Goal: Task Accomplishment & Management: Use online tool/utility

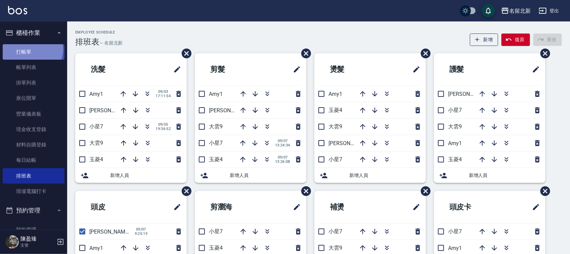
click at [30, 49] on link "打帳單" at bounding box center [34, 51] width 62 height 15
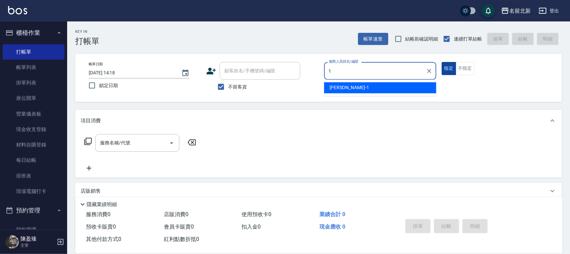
type input "[PERSON_NAME]-1"
type button "true"
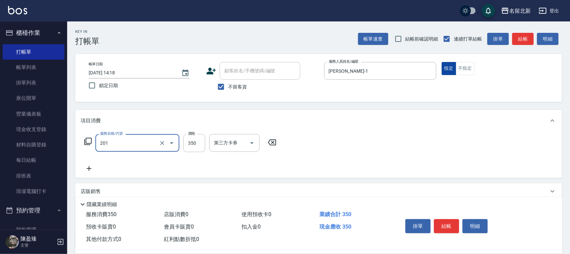
type input "一般洗髮(201)"
type input "100"
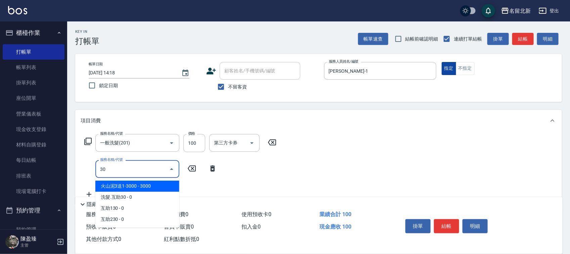
type input "3"
type input "使用護髮卡(601)"
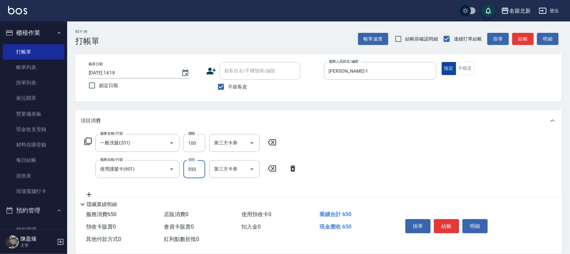
type input "550"
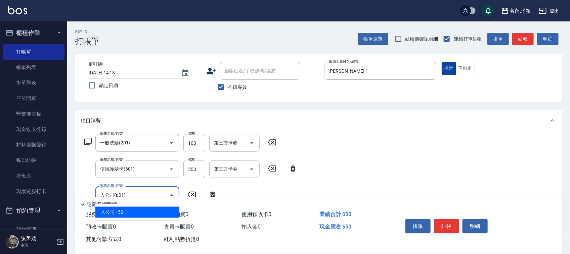
type input "入公司(p01)"
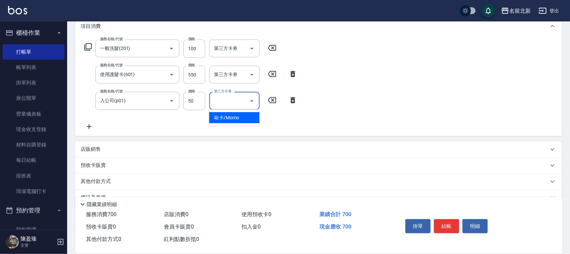
scroll to position [110, 0]
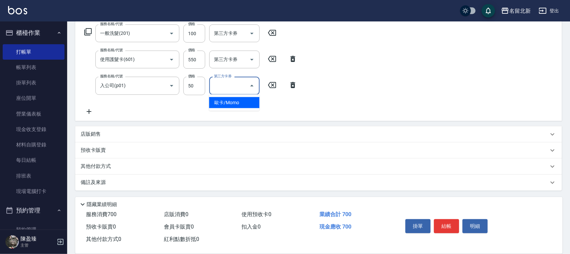
click at [91, 109] on icon at bounding box center [89, 112] width 17 height 8
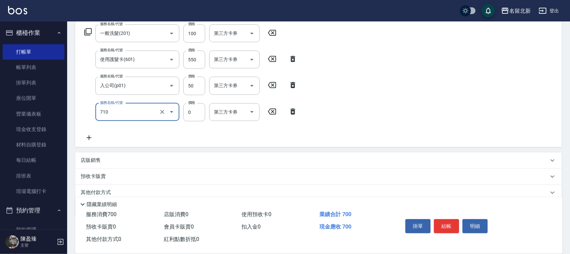
type input "互助100(710)"
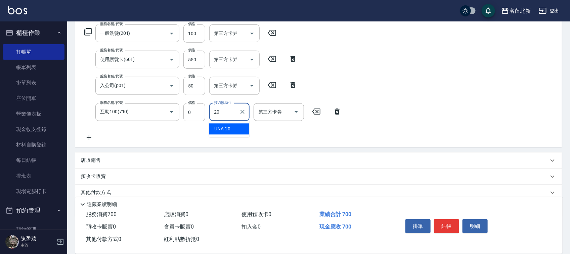
type input "UNA-20"
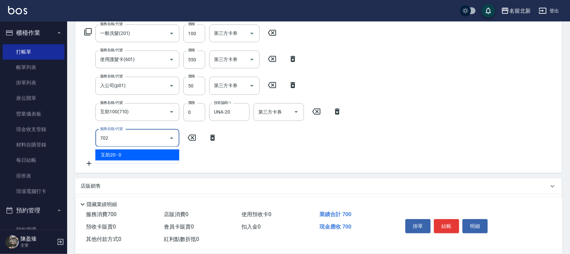
type input "互助20(702)"
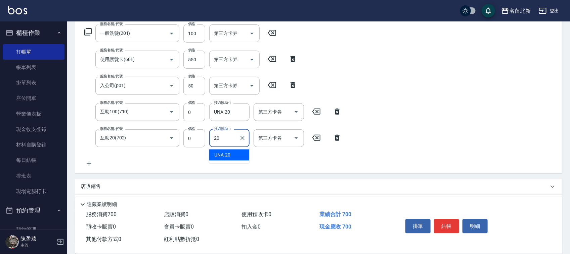
type input "UNA-20"
drag, startPoint x: 445, startPoint y: 226, endPoint x: 296, endPoint y: 254, distance: 152.0
click at [343, 254] on html "名留北新 登出 櫃檯作業 打帳單 帳單列表 掛單列表 座位開單 營業儀表板 現金收支登錄 材料自購登錄 每日結帳 排班表 現場電腦打卡 預約管理 預約管理 單…" at bounding box center [285, 98] width 570 height 417
click at [445, 227] on button "結帳" at bounding box center [446, 227] width 25 height 14
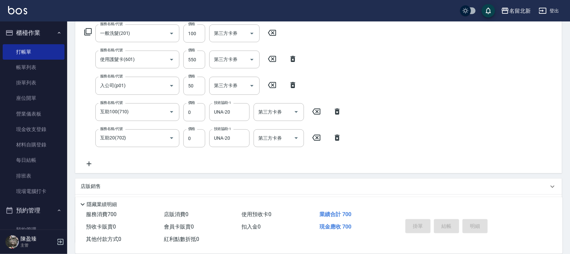
type input "9"
type input "[DATE] 14:19"
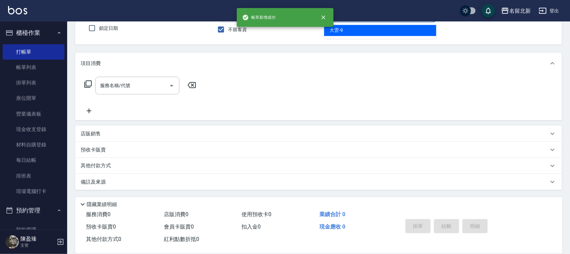
scroll to position [57, 0]
type input "大雲-9"
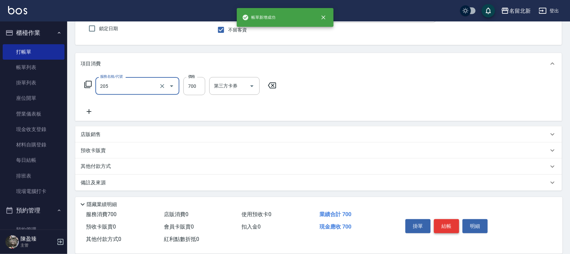
type input "精油+去角質洗(205)"
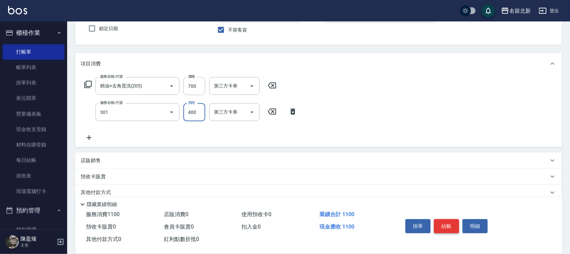
type input "造型剪髮(301)"
type input "380"
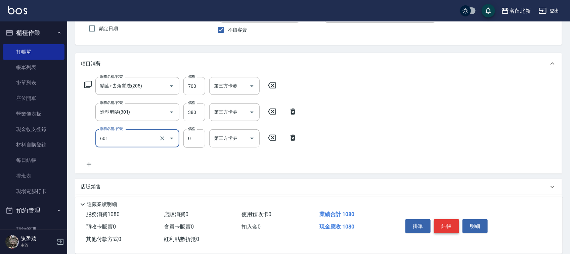
type input "使用護髮卡(601)"
type input "570"
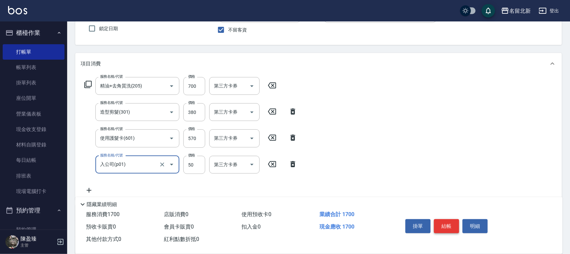
type input "入公司(p01)"
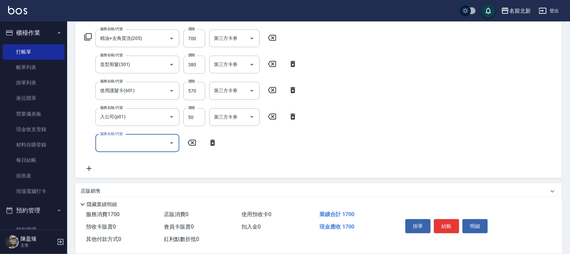
scroll to position [162, 0]
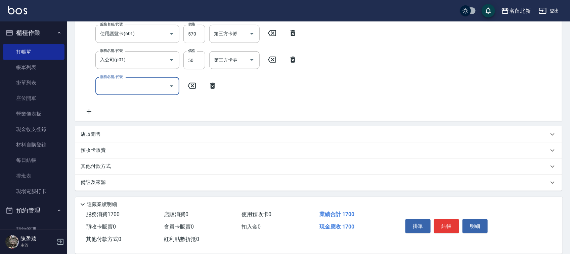
click at [91, 171] on div "其他付款方式" at bounding box center [318, 167] width 486 height 16
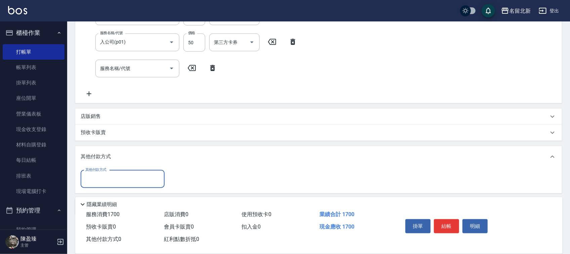
scroll to position [202, 0]
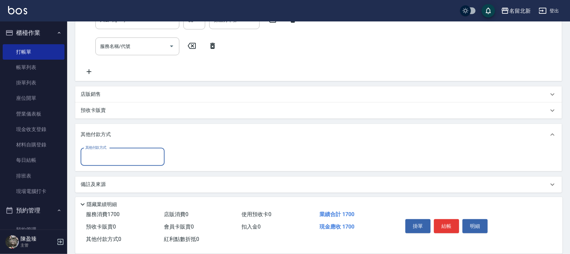
drag, startPoint x: 93, startPoint y: 172, endPoint x: 96, endPoint y: 165, distance: 6.8
click at [96, 166] on div "項目消費 服務名稱/代號 精油+去角質洗(205) 服務名稱/代號 價格 700 價格 第三方卡券 第三方卡券 服務名稱/代號 造型剪髮(301) 服務名稱/…" at bounding box center [318, 50] width 486 height 285
click at [97, 162] on input "其他付款方式" at bounding box center [123, 157] width 78 height 12
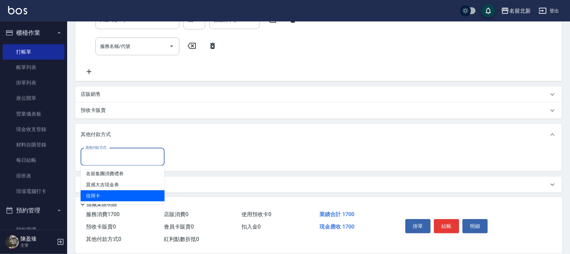
click at [101, 191] on span "信用卡" at bounding box center [123, 196] width 84 height 11
type input "信用卡"
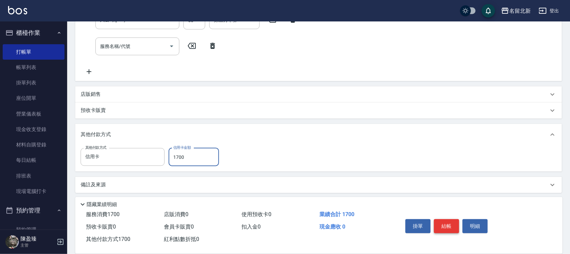
type input "1700"
click at [454, 225] on button "結帳" at bounding box center [446, 227] width 25 height 14
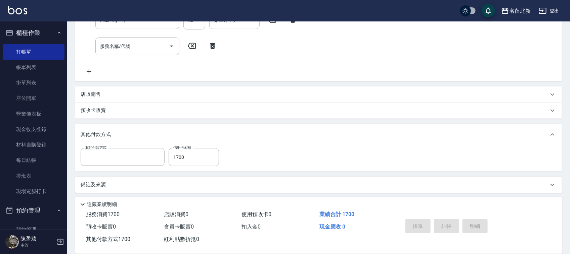
scroll to position [0, 0]
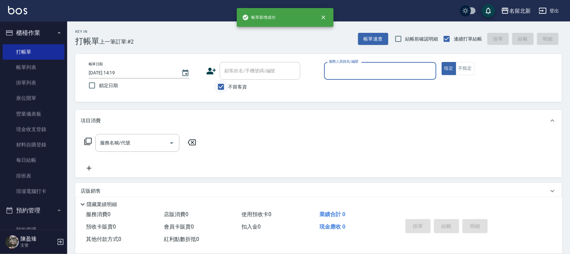
click at [226, 87] on input "不留客資" at bounding box center [221, 87] width 14 height 14
checkbox input "false"
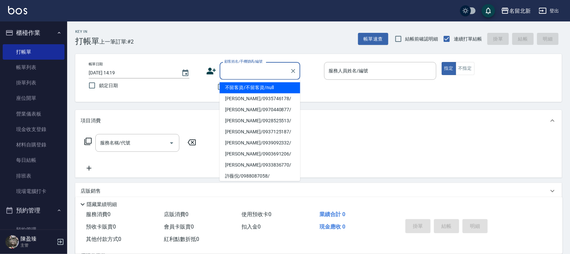
click at [242, 72] on input "顧客姓名/手機號碼/編號" at bounding box center [255, 71] width 64 height 12
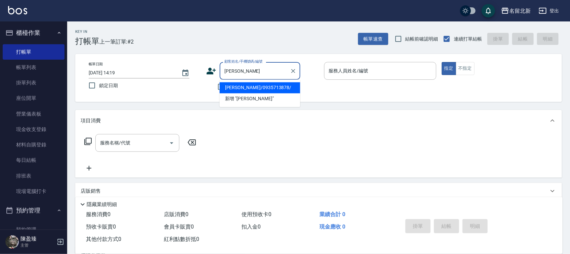
type input "[PERSON_NAME]/0935713878/"
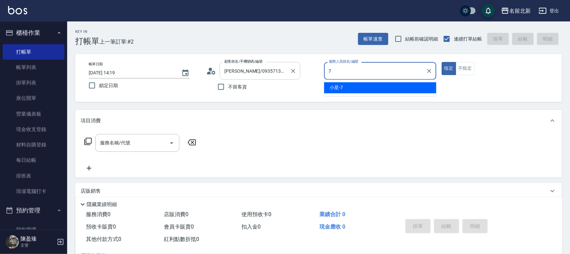
type input "小星-7"
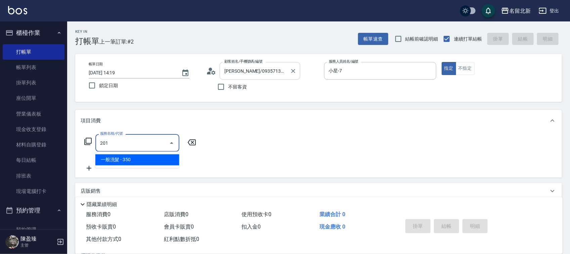
type input "一般洗髮(201)"
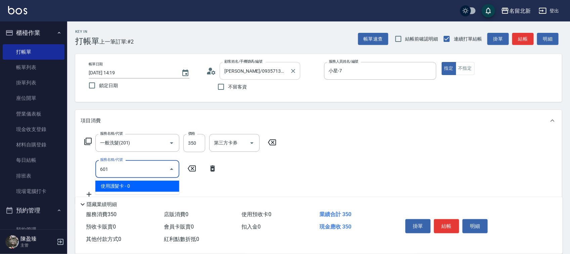
type input "使用護髮卡(601)"
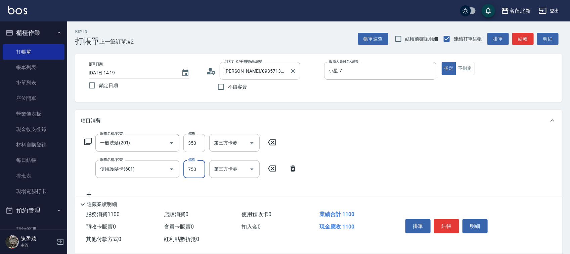
type input "750"
type input "入公司(p01)"
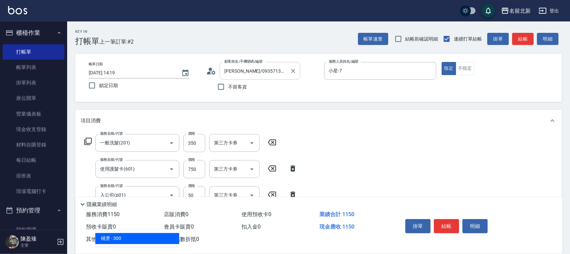
type input "補燙(405)"
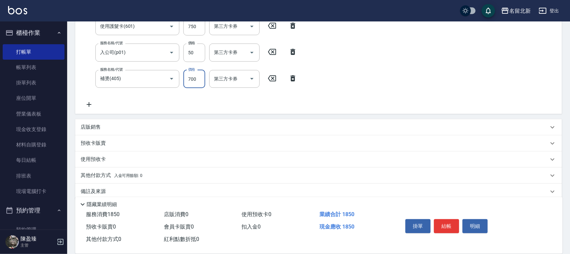
scroll to position [152, 0]
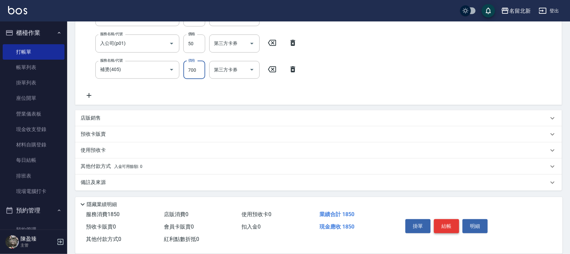
type input "700"
click at [449, 226] on button "結帳" at bounding box center [446, 227] width 25 height 14
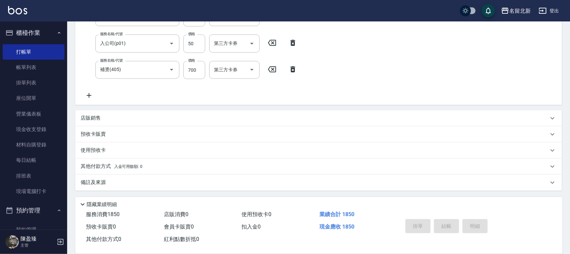
type input "[DATE] 14:20"
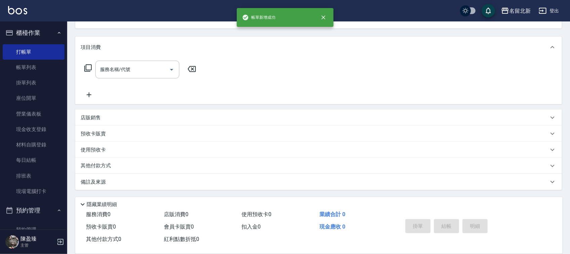
scroll to position [0, 0]
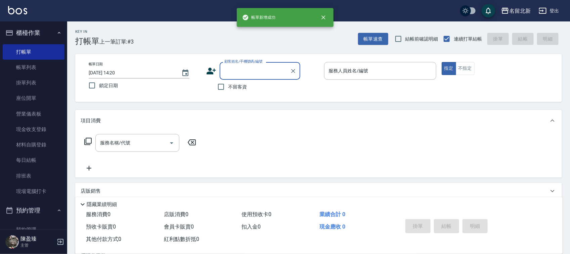
type input "7"
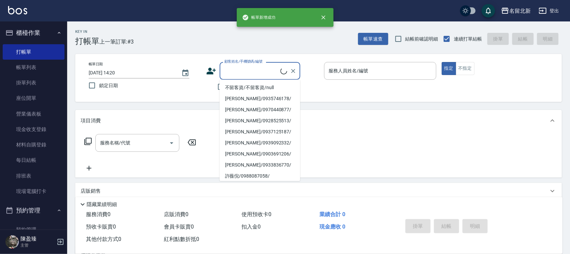
drag, startPoint x: 218, startPoint y: 35, endPoint x: 223, endPoint y: 38, distance: 5.5
click at [220, 34] on div "Key In 打帳單 上一筆訂單:#3 帳單速查 結帳前確認明細 連續打單結帳 掛單 結帳 明細" at bounding box center [314, 33] width 494 height 25
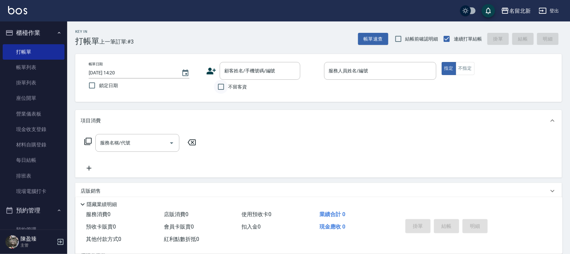
click at [227, 87] on label "不留客資" at bounding box center [230, 87] width 33 height 14
click at [227, 87] on input "不留客資" at bounding box center [221, 87] width 14 height 14
checkbox input "true"
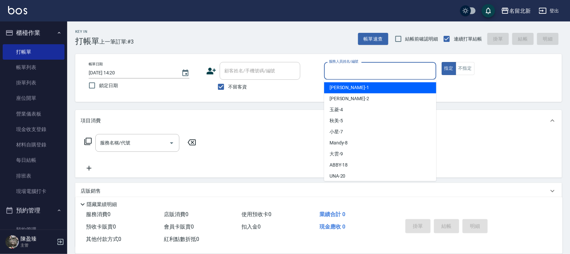
click at [375, 68] on input "服務人員姓名/編號" at bounding box center [380, 71] width 106 height 12
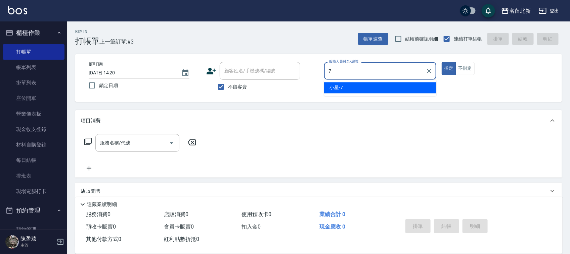
type input "小星-7"
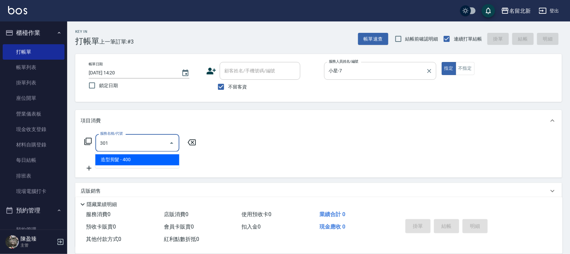
type input "造型剪髮(301)"
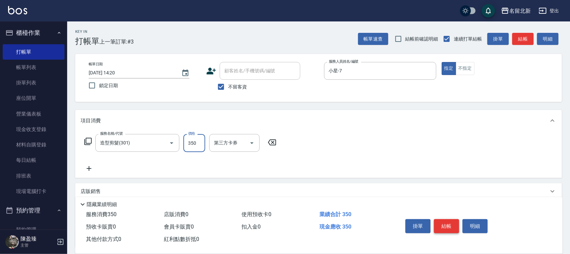
type input "350"
click at [442, 221] on button "結帳" at bounding box center [446, 227] width 25 height 14
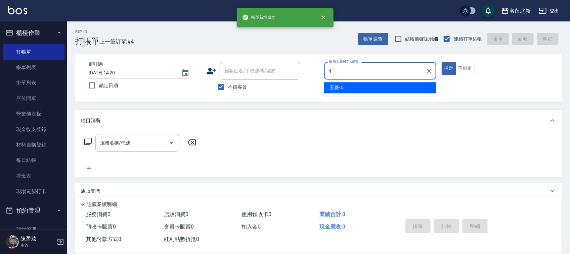
type input "玉菱-4"
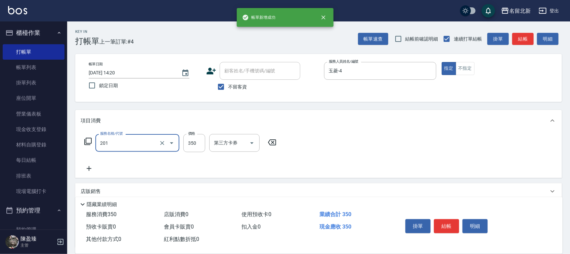
type input "一般洗髮(201)"
type input "100"
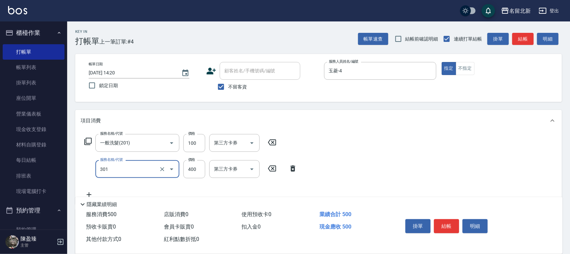
type input "造型剪髮(301)"
type input "380"
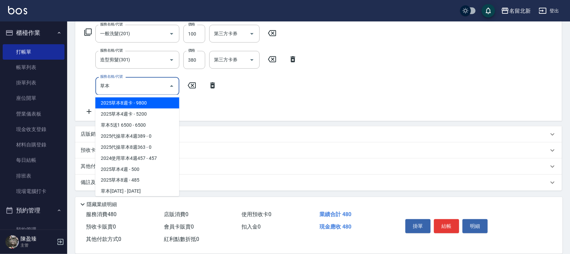
scroll to position [22, 0]
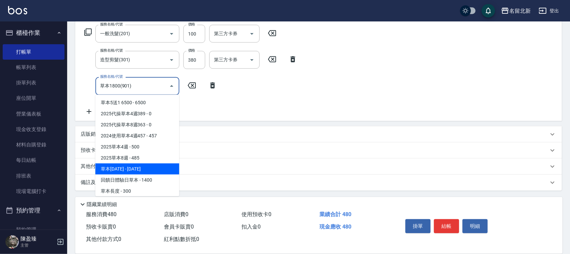
type input "草本1800(901)"
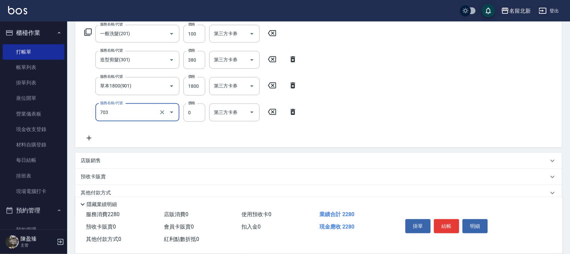
type input "洗髮.互助30(703)"
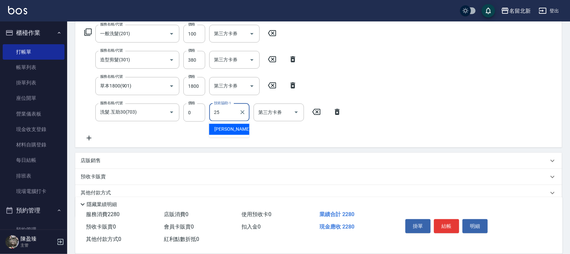
type input "禎禎-25"
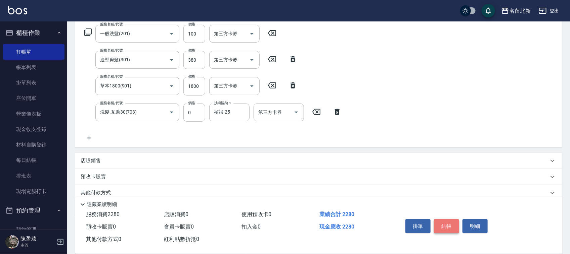
click at [437, 222] on button "結帳" at bounding box center [446, 227] width 25 height 14
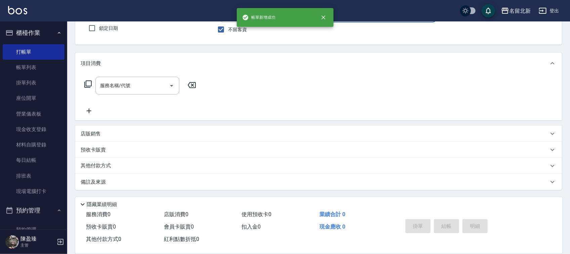
scroll to position [57, 0]
type input "小星-7"
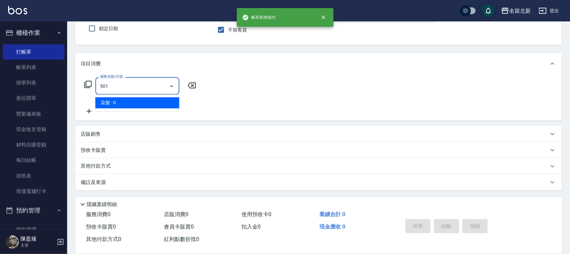
type input "染髮(501)"
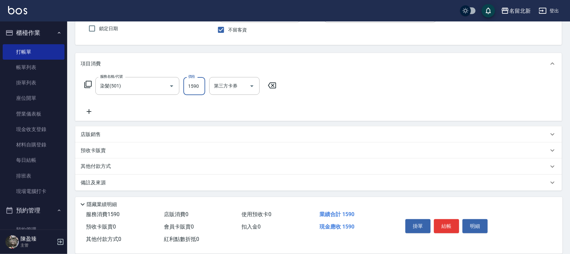
type input "1590"
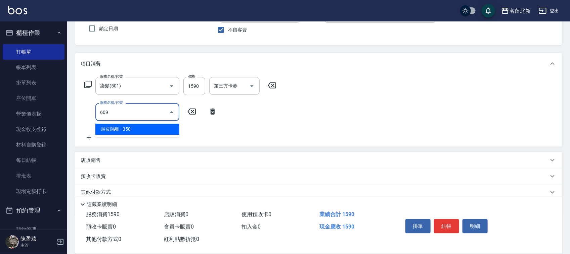
type input "頭皮隔離(609)"
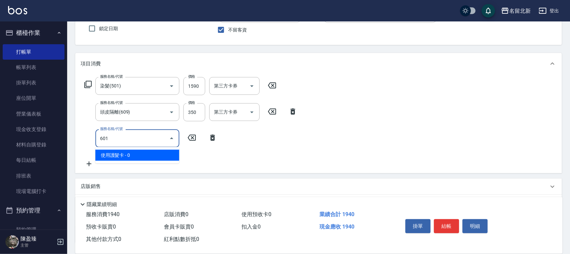
type input "使用護髮卡(601)"
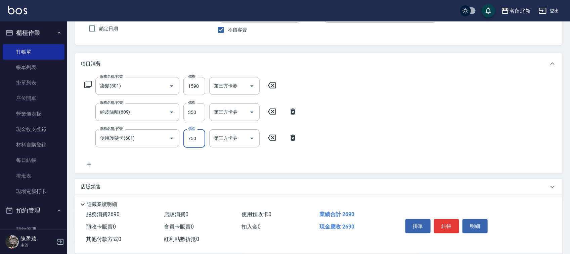
type input "750"
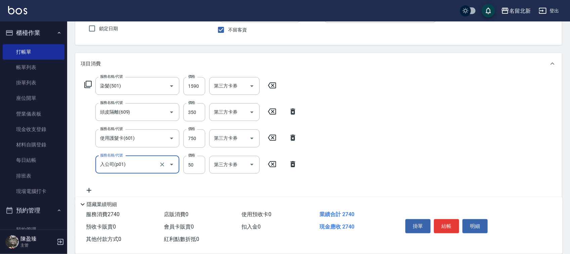
type input "入公司(p01)"
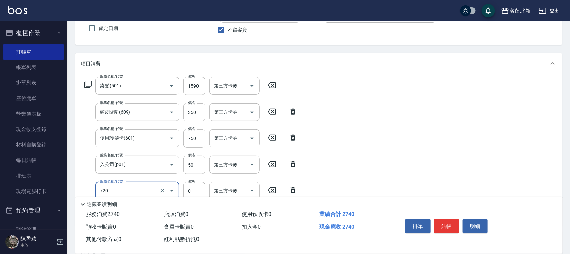
type input "互助200(720)"
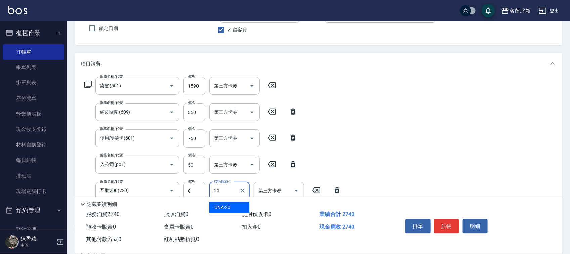
type input "UNA-20"
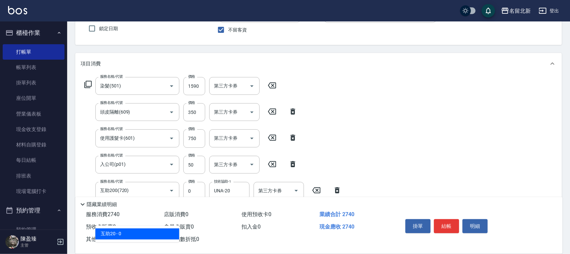
type input "互助20(702)"
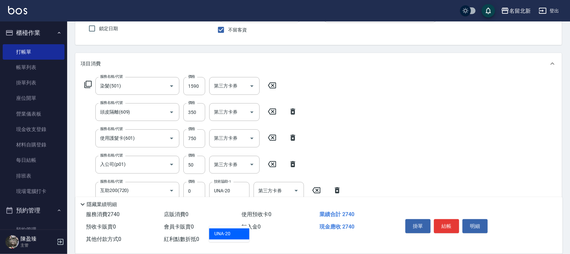
type input "UNA-20"
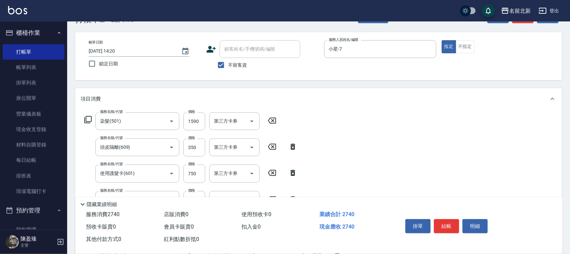
scroll to position [0, 0]
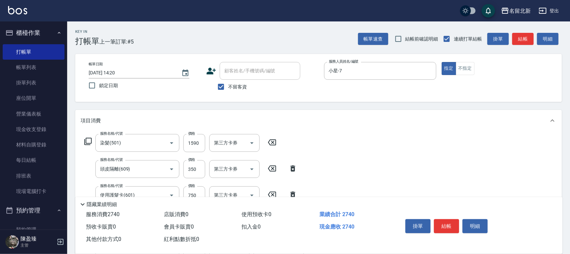
click at [229, 91] on label "不留客資" at bounding box center [230, 87] width 33 height 14
click at [228, 91] on input "不留客資" at bounding box center [221, 87] width 14 height 14
checkbox input "false"
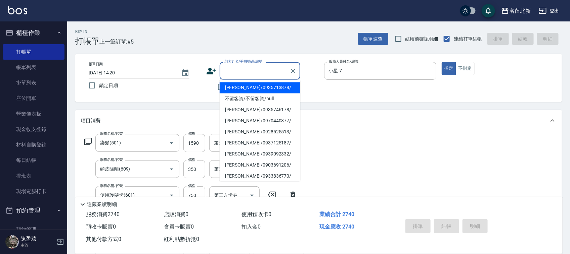
click at [237, 73] on input "顧客姓名/手機號碼/編號" at bounding box center [255, 71] width 64 height 12
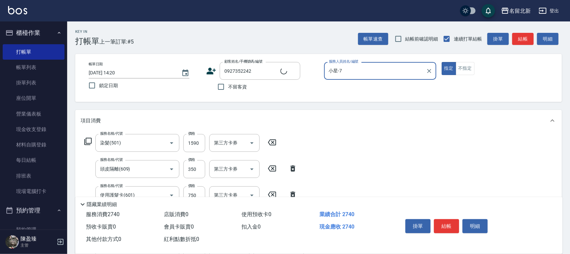
type input "[PERSON_NAME]/0927352242/"
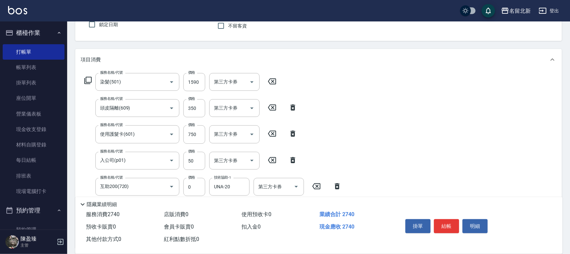
scroll to position [84, 0]
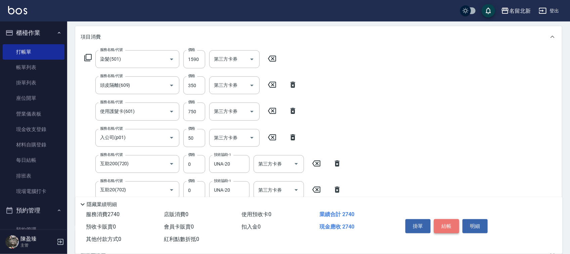
click at [456, 227] on button "結帳" at bounding box center [446, 227] width 25 height 14
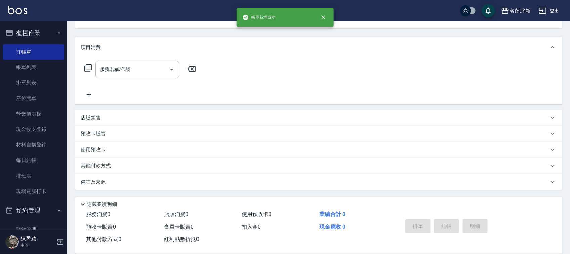
scroll to position [0, 0]
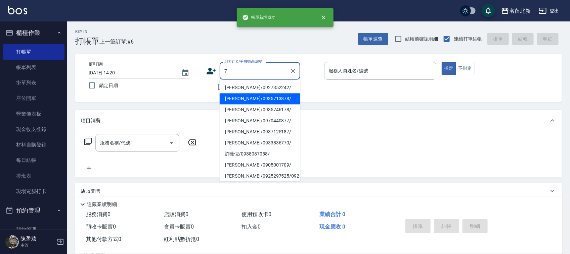
type input "7"
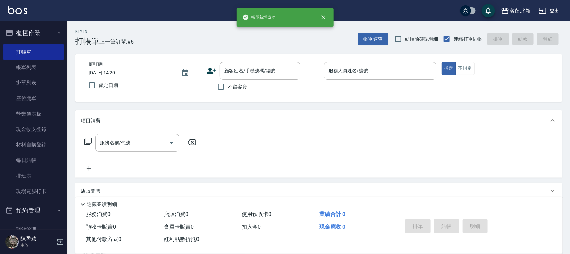
drag, startPoint x: 201, startPoint y: 8, endPoint x: 231, endPoint y: 52, distance: 52.8
click at [207, 11] on div "名留北新 登出" at bounding box center [285, 10] width 570 height 21
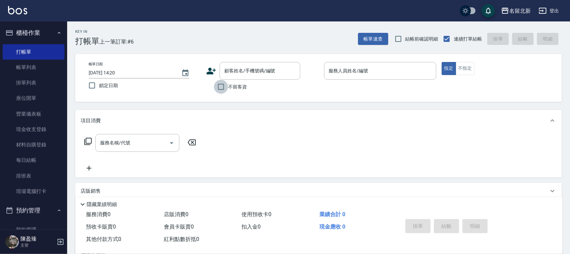
click at [217, 87] on input "不留客資" at bounding box center [221, 87] width 14 height 14
checkbox input "true"
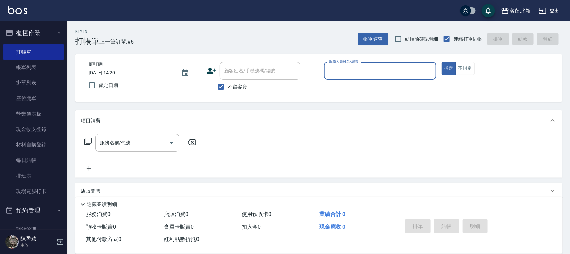
click at [385, 64] on div "服務人員姓名/編號" at bounding box center [380, 71] width 112 height 18
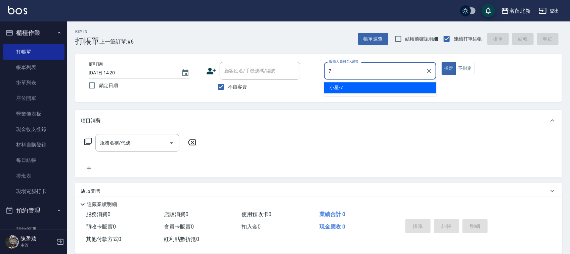
type input "小星-7"
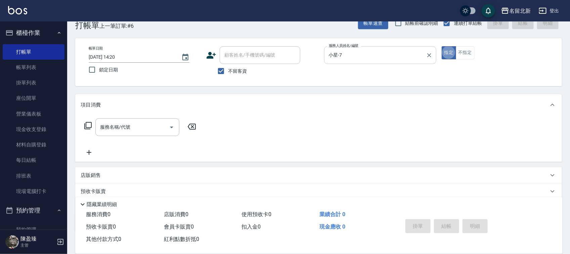
scroll to position [17, 0]
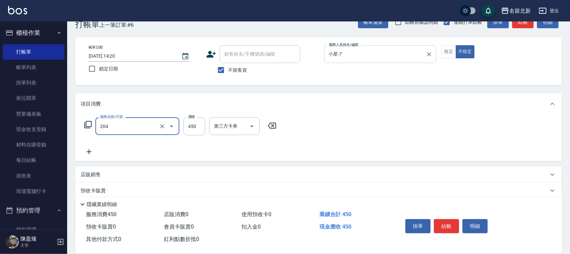
type input "髮質調理洗髮(204)"
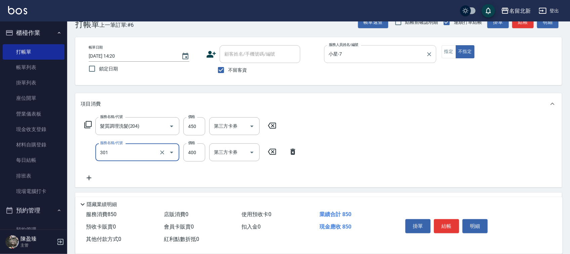
type input "造型剪髮(301)"
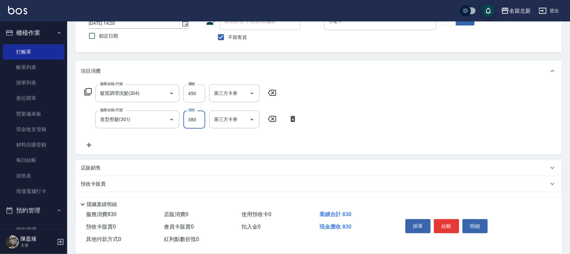
scroll to position [83, 0]
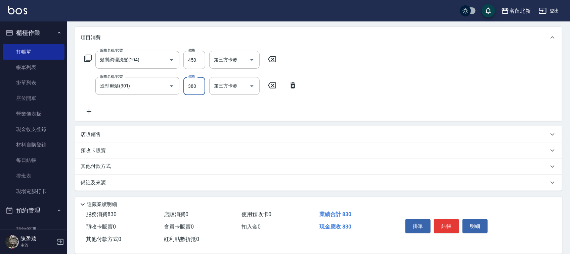
type input "380"
click at [116, 161] on div "其他付款方式" at bounding box center [318, 167] width 486 height 16
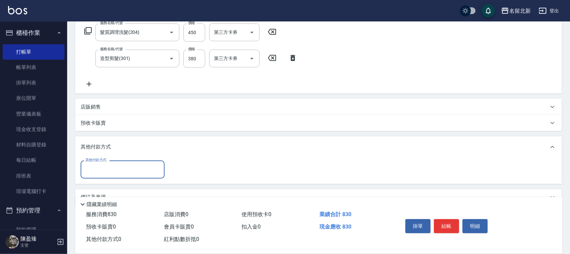
scroll to position [125, 0]
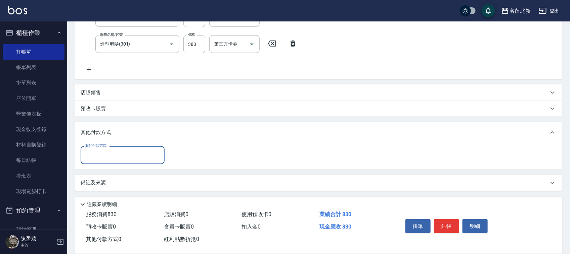
drag, startPoint x: 98, startPoint y: 156, endPoint x: 97, endPoint y: 163, distance: 7.4
click at [97, 158] on input "其他付款方式" at bounding box center [123, 155] width 78 height 12
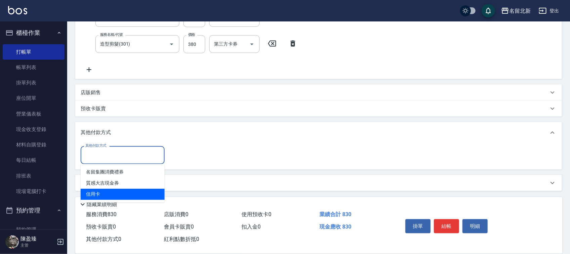
click at [108, 193] on span "信用卡" at bounding box center [123, 194] width 84 height 11
type input "信用卡"
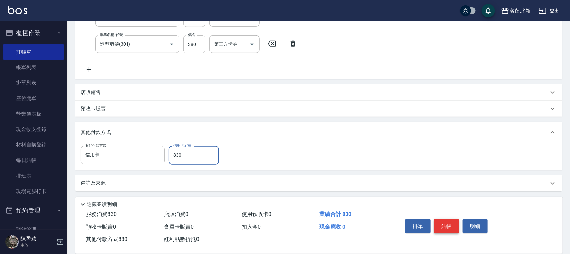
type input "830"
click at [445, 229] on button "結帳" at bounding box center [446, 227] width 25 height 14
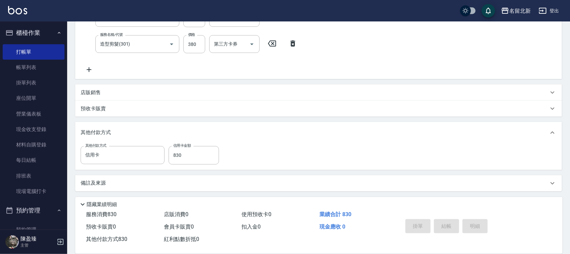
type input "[DATE] 14:21"
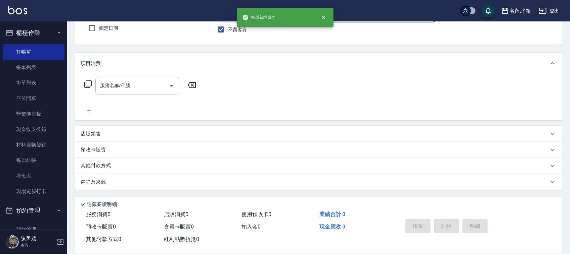
scroll to position [0, 0]
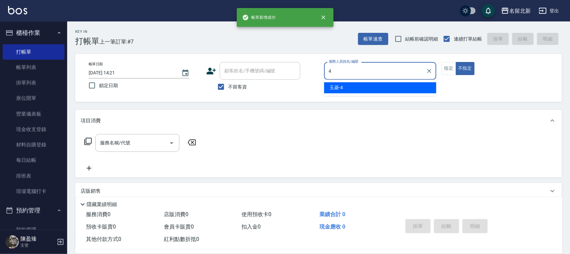
type input "玉菱-4"
type button "false"
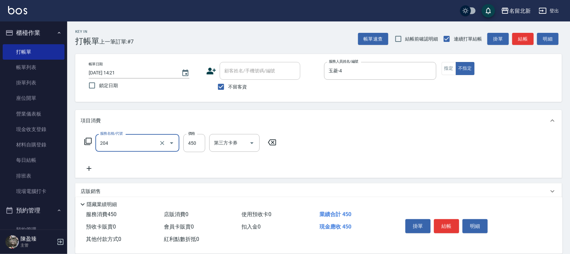
type input "髮質調理洗髮(204)"
type input "400"
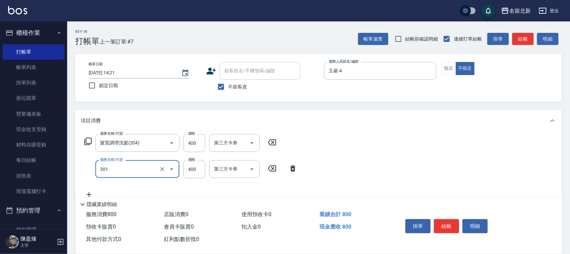
type input "造型剪髮(301)"
type input "280"
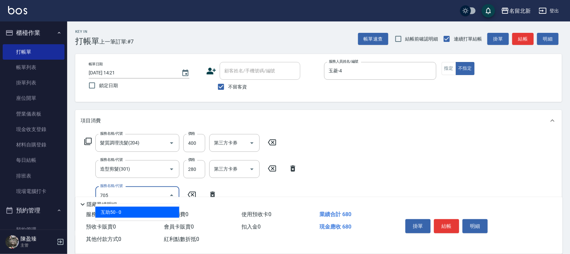
type input "互助50(705)"
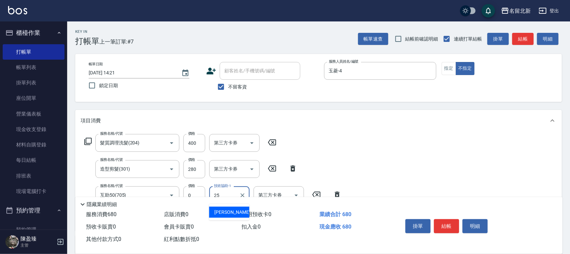
type input "禎禎-25"
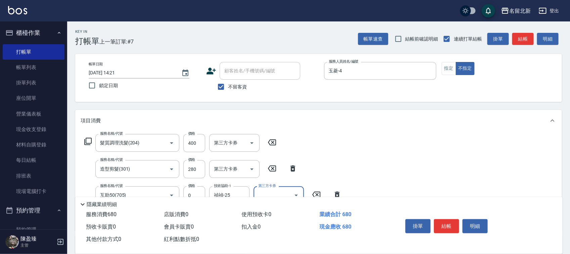
scroll to position [84, 0]
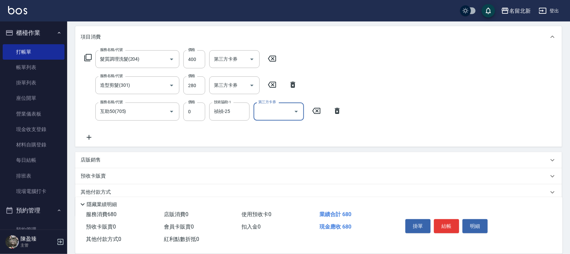
click at [107, 193] on p "其他付款方式" at bounding box center [98, 192] width 34 height 7
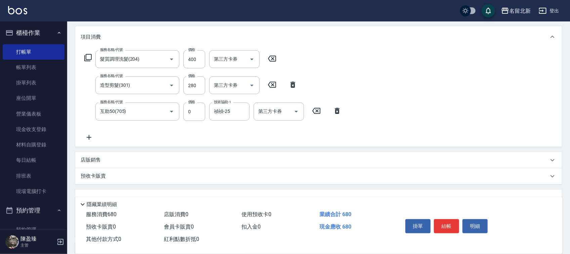
scroll to position [0, 0]
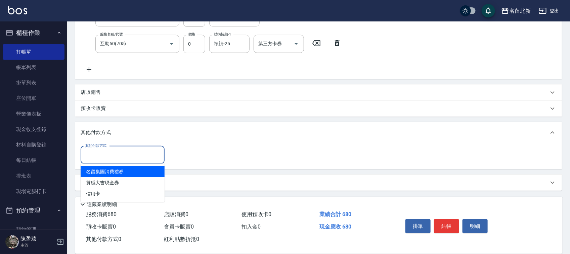
drag, startPoint x: 103, startPoint y: 156, endPoint x: 96, endPoint y: 196, distance: 40.9
click at [101, 159] on input "其他付款方式" at bounding box center [123, 155] width 78 height 12
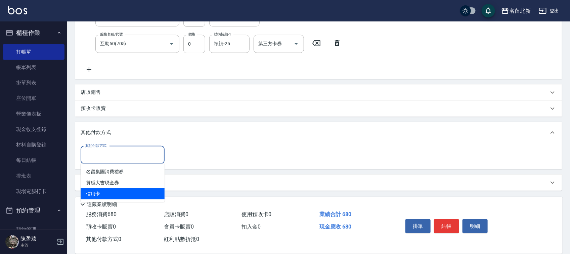
click at [105, 190] on span "信用卡" at bounding box center [123, 194] width 84 height 11
type input "信用卡"
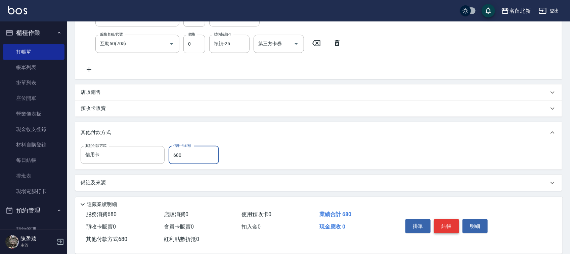
type input "680"
click at [439, 226] on button "結帳" at bounding box center [446, 227] width 25 height 14
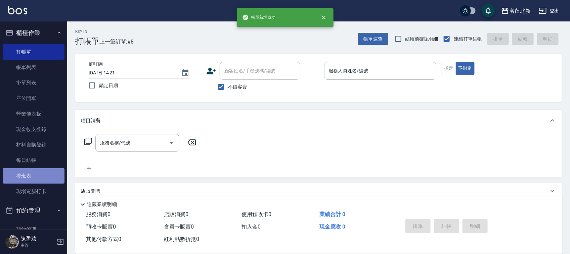
click at [40, 176] on link "排班表" at bounding box center [34, 176] width 62 height 15
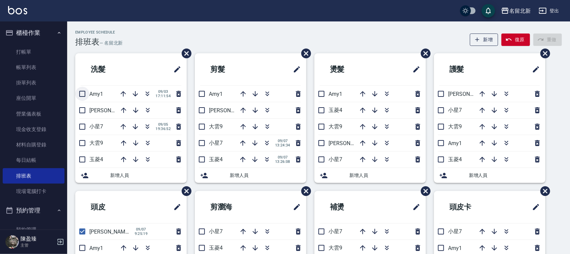
click at [81, 91] on input "checkbox" at bounding box center [82, 94] width 14 height 14
checkbox input "true"
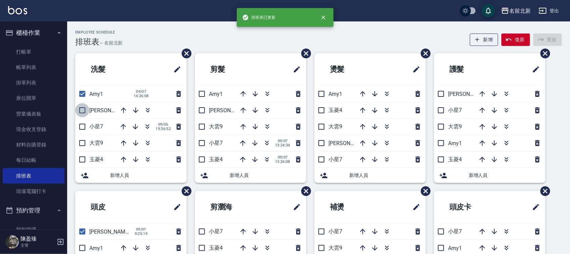
click at [81, 113] on input "checkbox" at bounding box center [82, 110] width 14 height 14
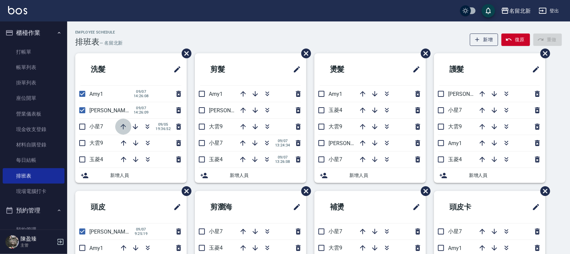
click at [121, 125] on icon "button" at bounding box center [123, 127] width 8 height 8
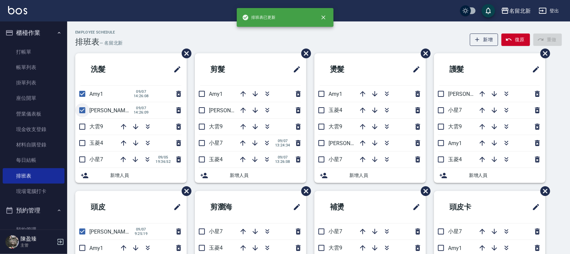
click at [83, 111] on input "checkbox" at bounding box center [82, 110] width 14 height 14
checkbox input "false"
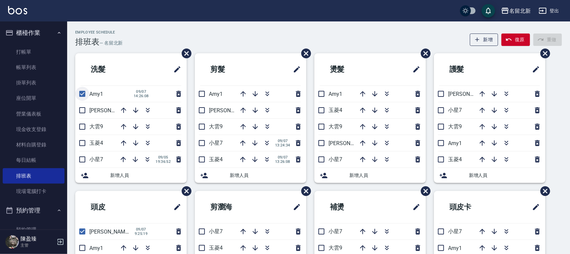
click at [83, 92] on input "checkbox" at bounding box center [82, 94] width 14 height 14
checkbox input "false"
